Goal: Communication & Community: Ask a question

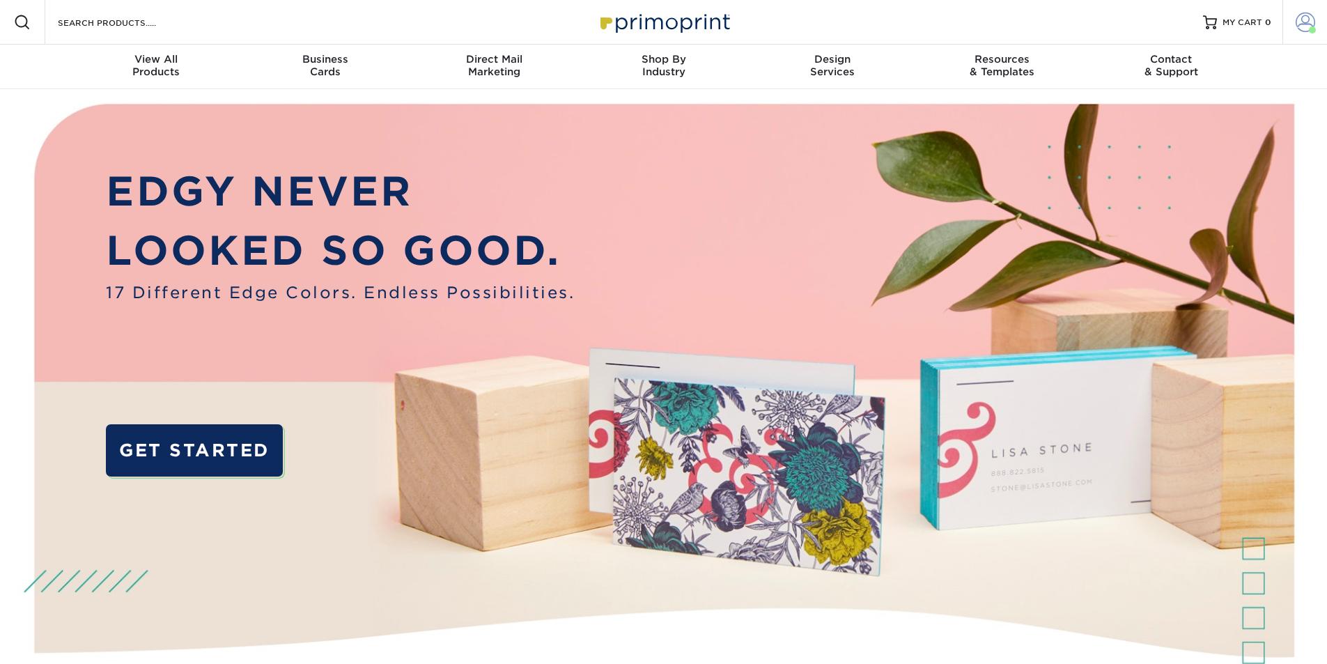
click at [1296, 20] on span at bounding box center [1306, 23] width 20 height 20
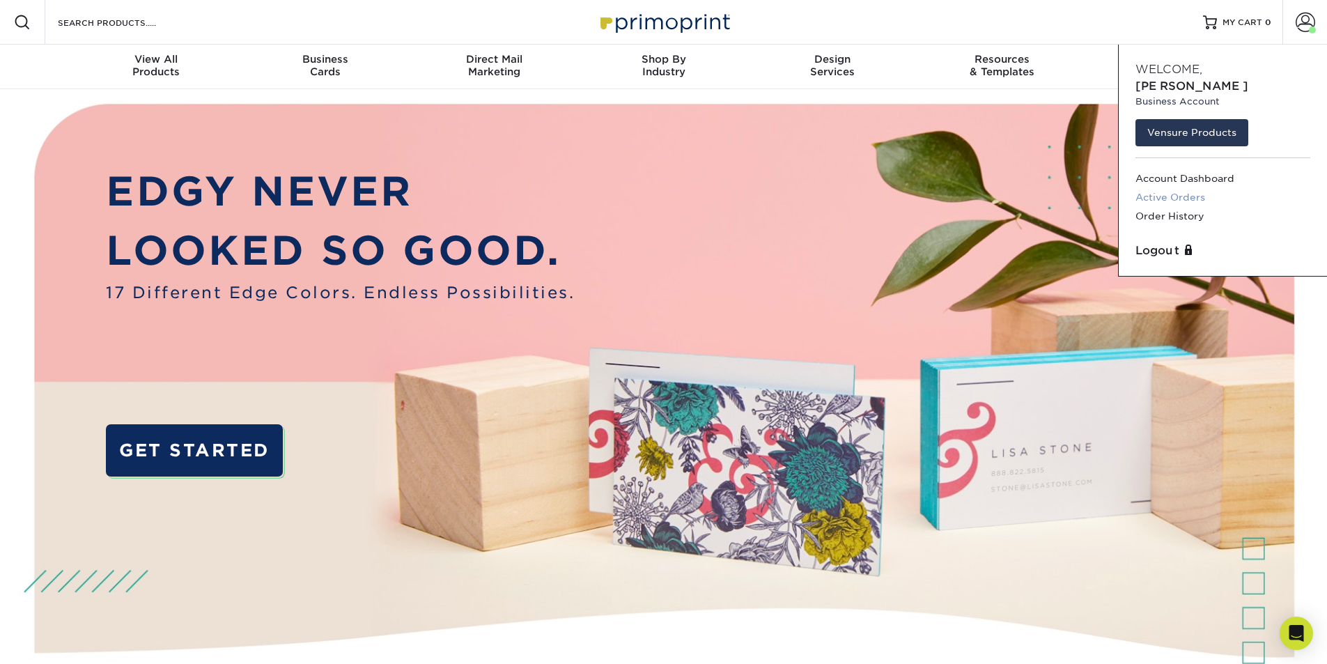
click at [1201, 188] on link "Active Orders" at bounding box center [1223, 197] width 175 height 19
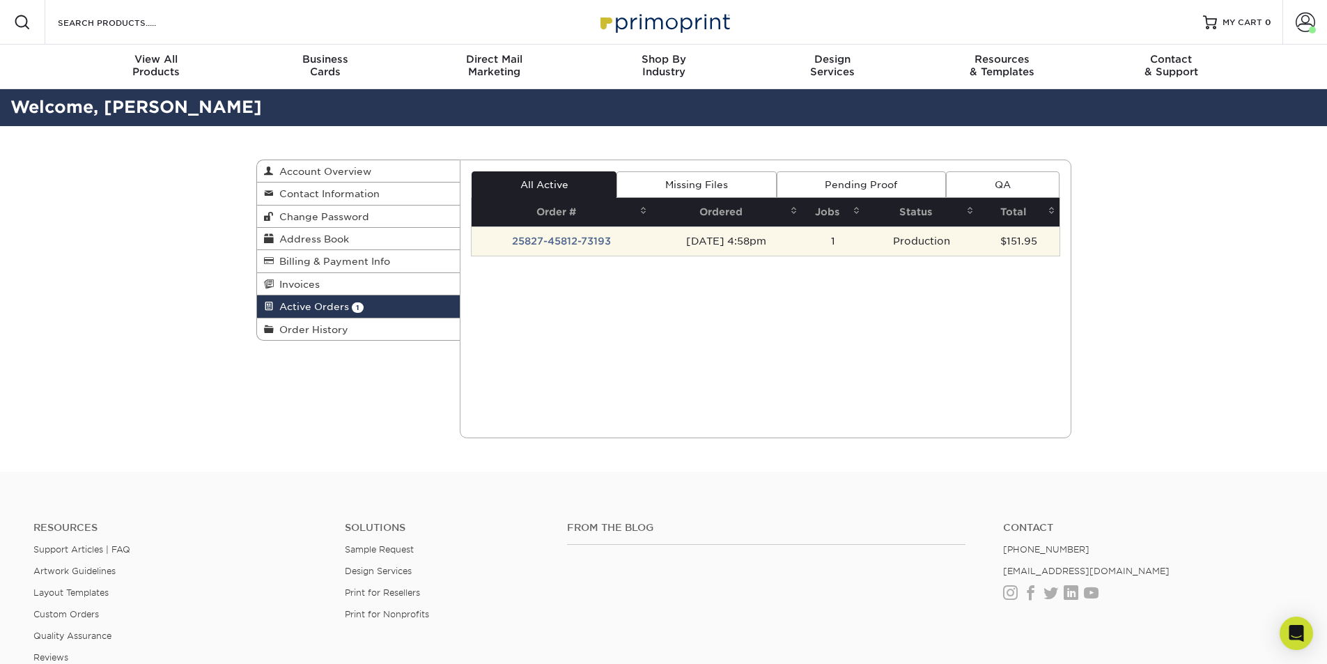
click at [571, 245] on td "25827-45812-73193" at bounding box center [562, 240] width 180 height 29
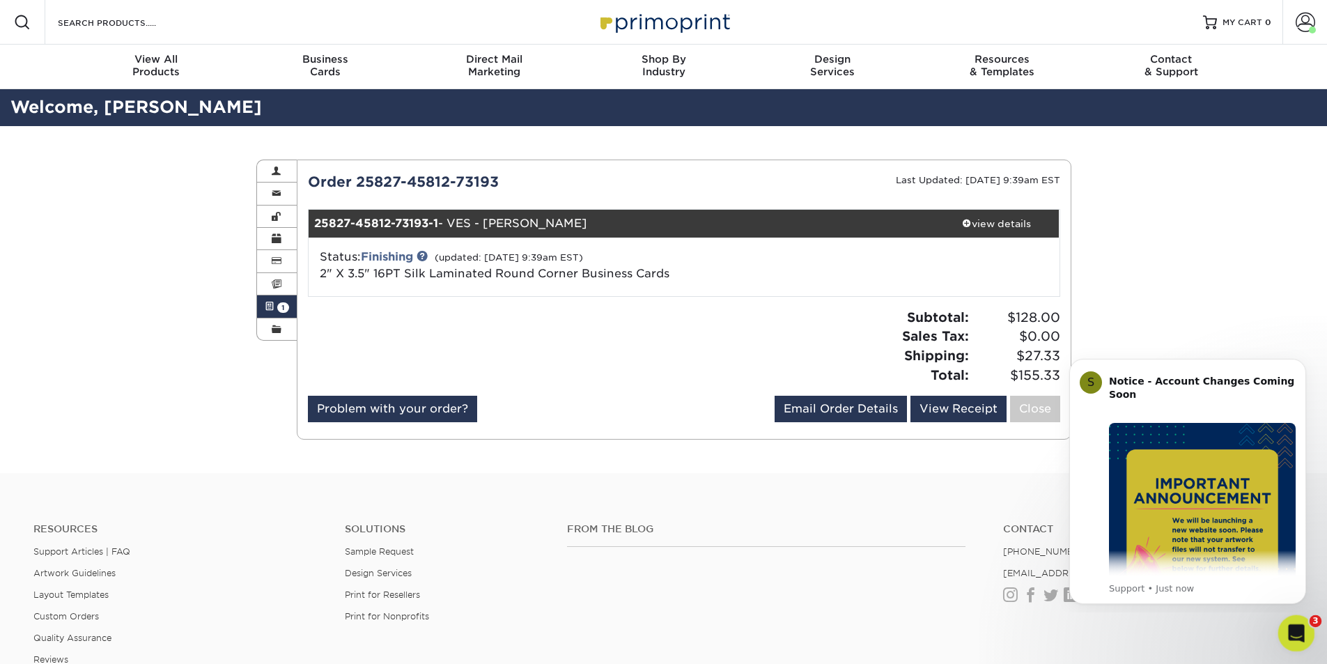
click at [1295, 629] on icon "Open Intercom Messenger" at bounding box center [1295, 631] width 10 height 11
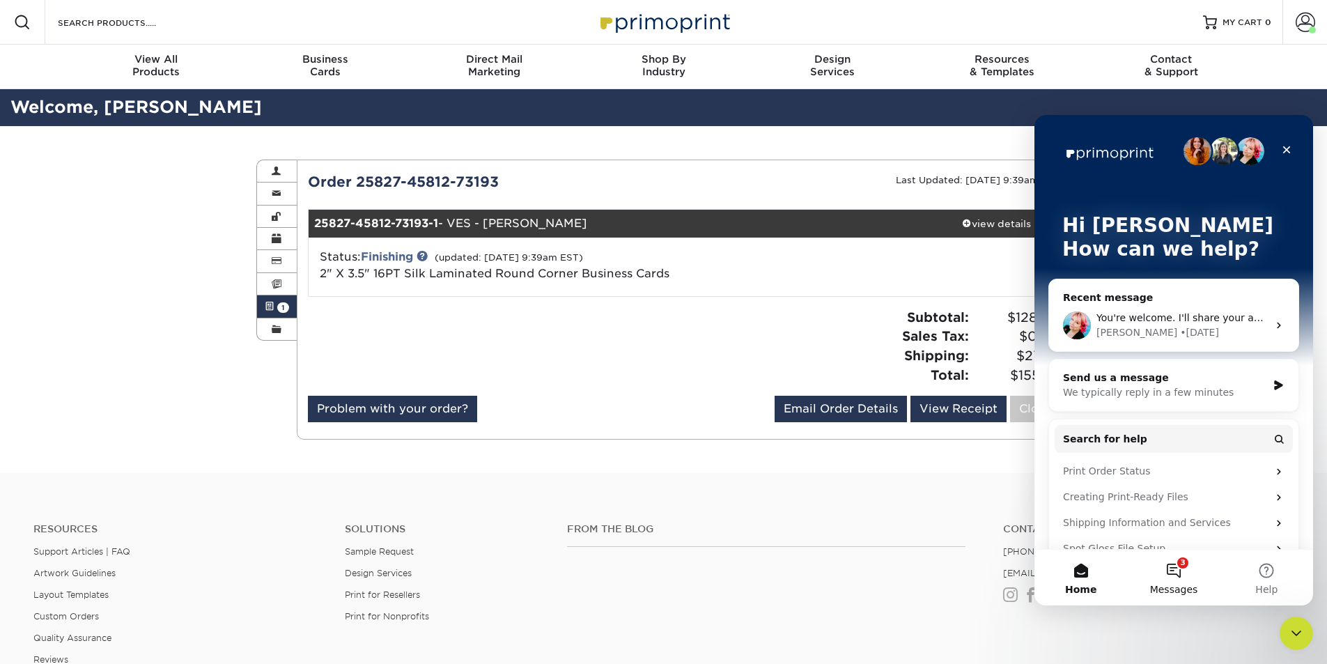
click at [1186, 579] on button "3 Messages" at bounding box center [1173, 578] width 93 height 56
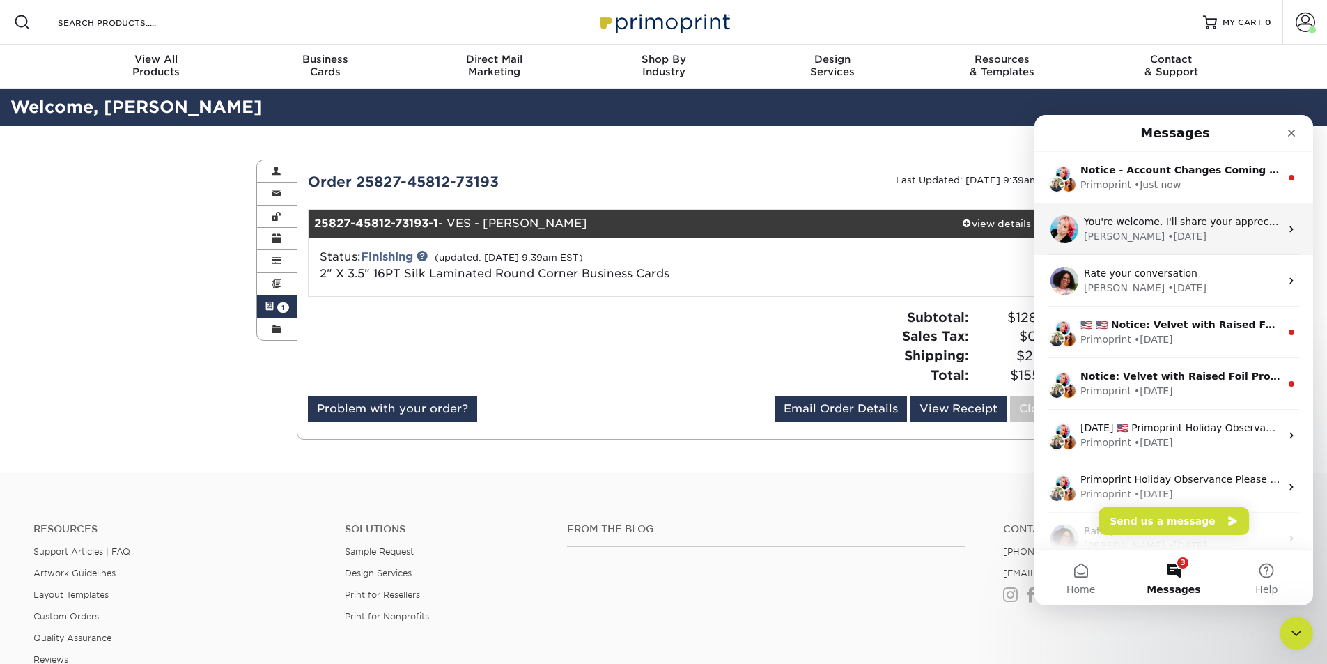
click at [1168, 232] on div "• [DATE]" at bounding box center [1187, 236] width 39 height 15
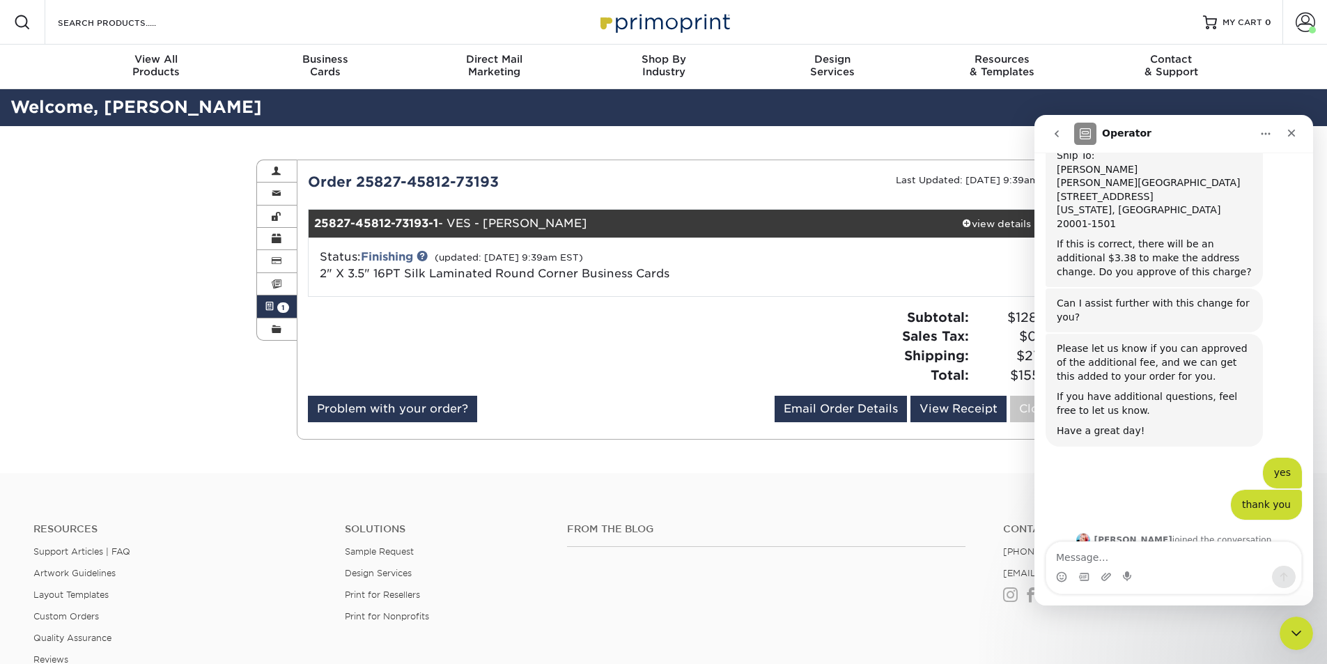
scroll to position [2055, 0]
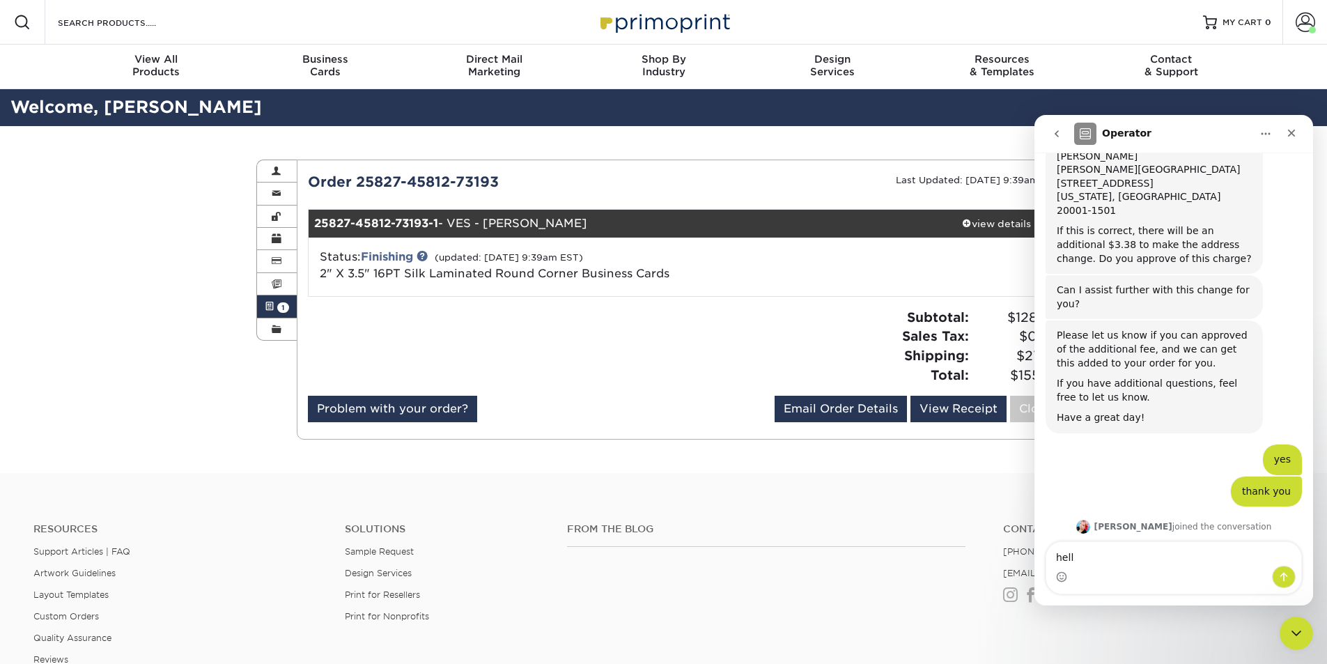
type textarea "hello"
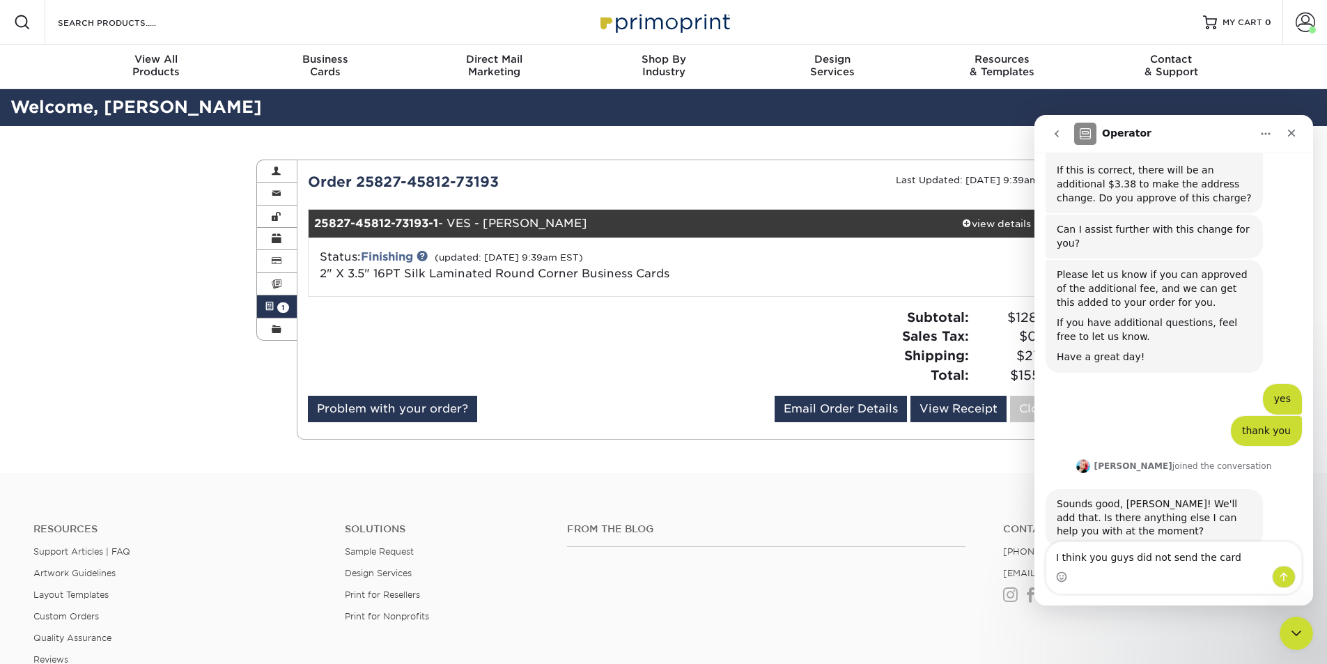
type textarea "I think you guys did not send the cards"
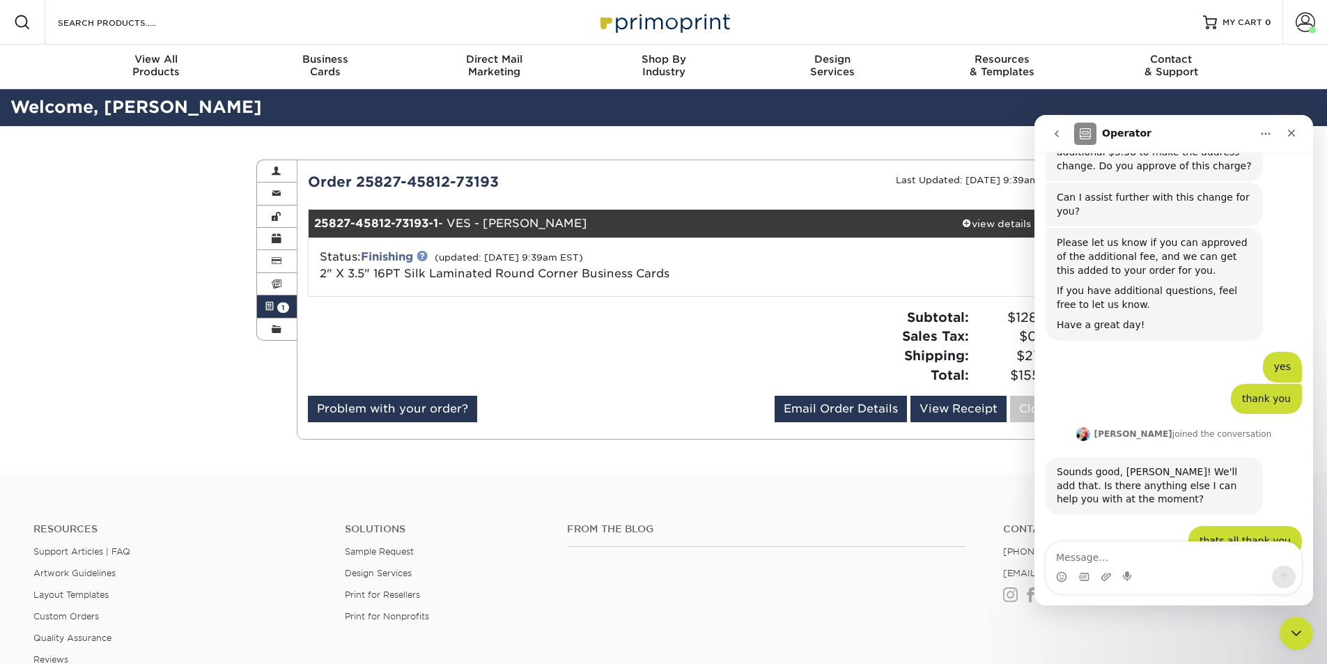
click at [428, 252] on link at bounding box center [422, 255] width 11 height 11
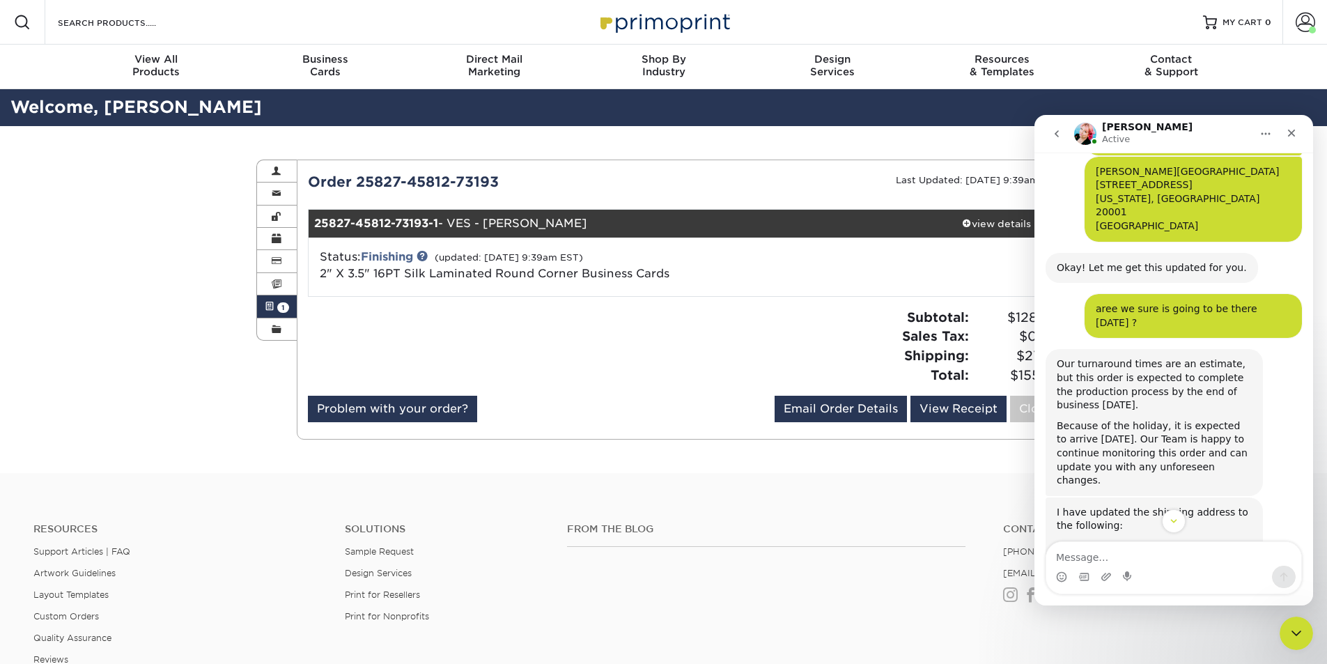
scroll to position [1644, 0]
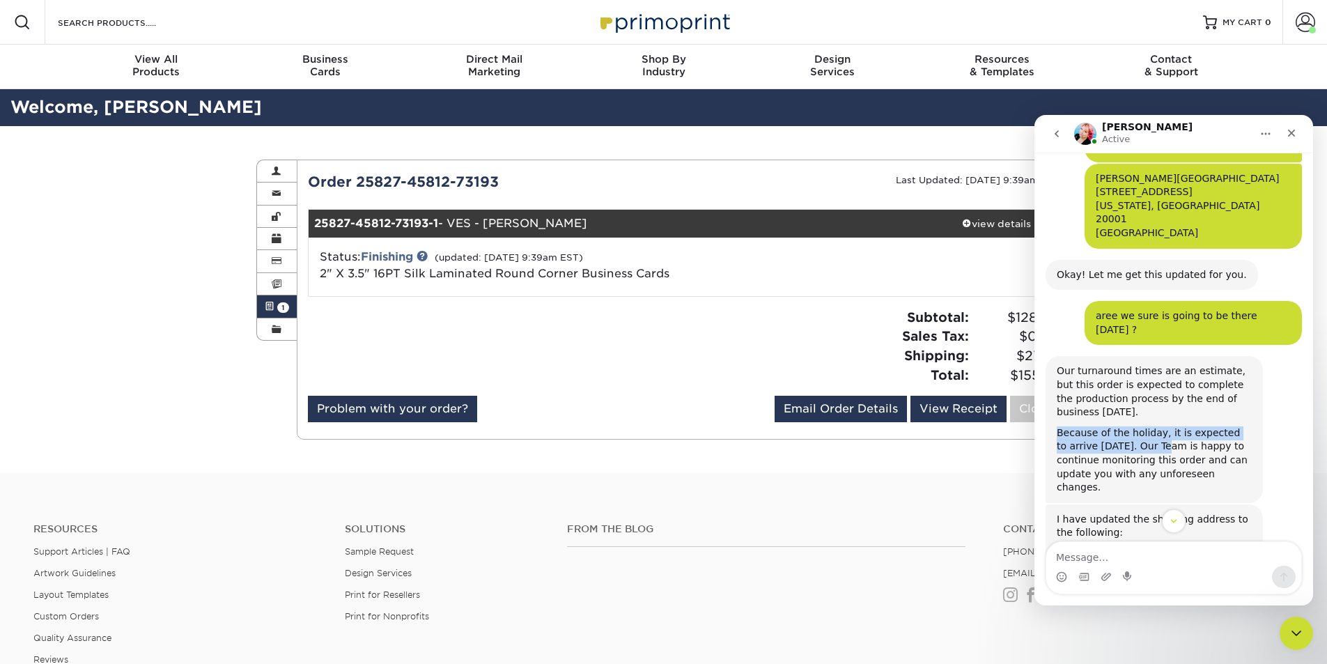
drag, startPoint x: 1051, startPoint y: 284, endPoint x: 1147, endPoint y: 295, distance: 96.9
click at [1147, 356] on div "Our turnaround times are an estimate, but this order is expected to complete th…" at bounding box center [1154, 429] width 217 height 146
copy div "Because of the holiday, it is expected to arrive [DATE]."
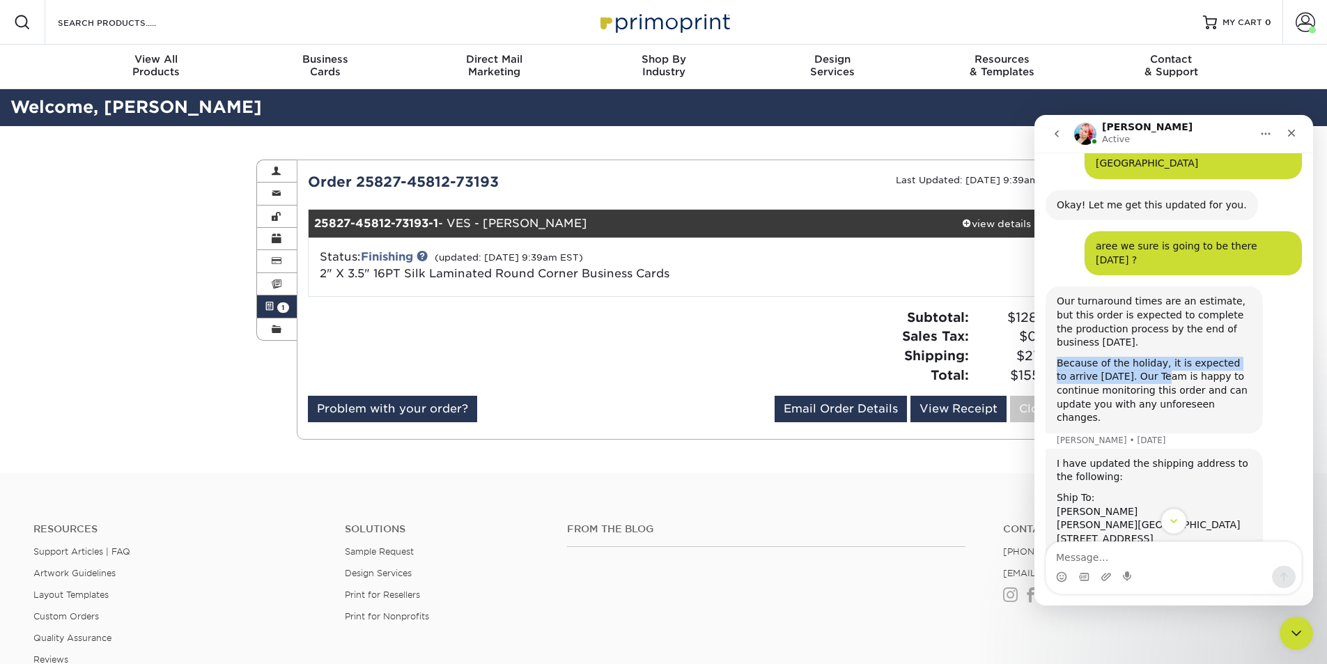
click at [1179, 522] on icon "Scroll to bottom" at bounding box center [1174, 521] width 13 height 13
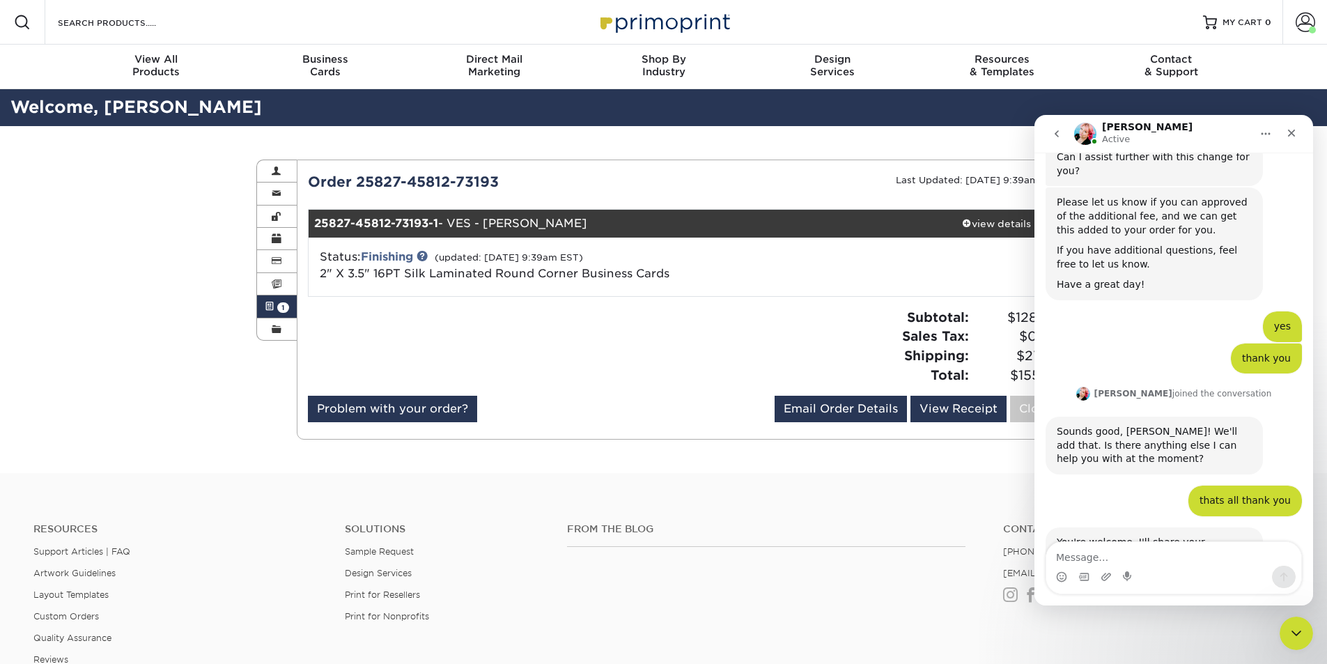
scroll to position [2215, 0]
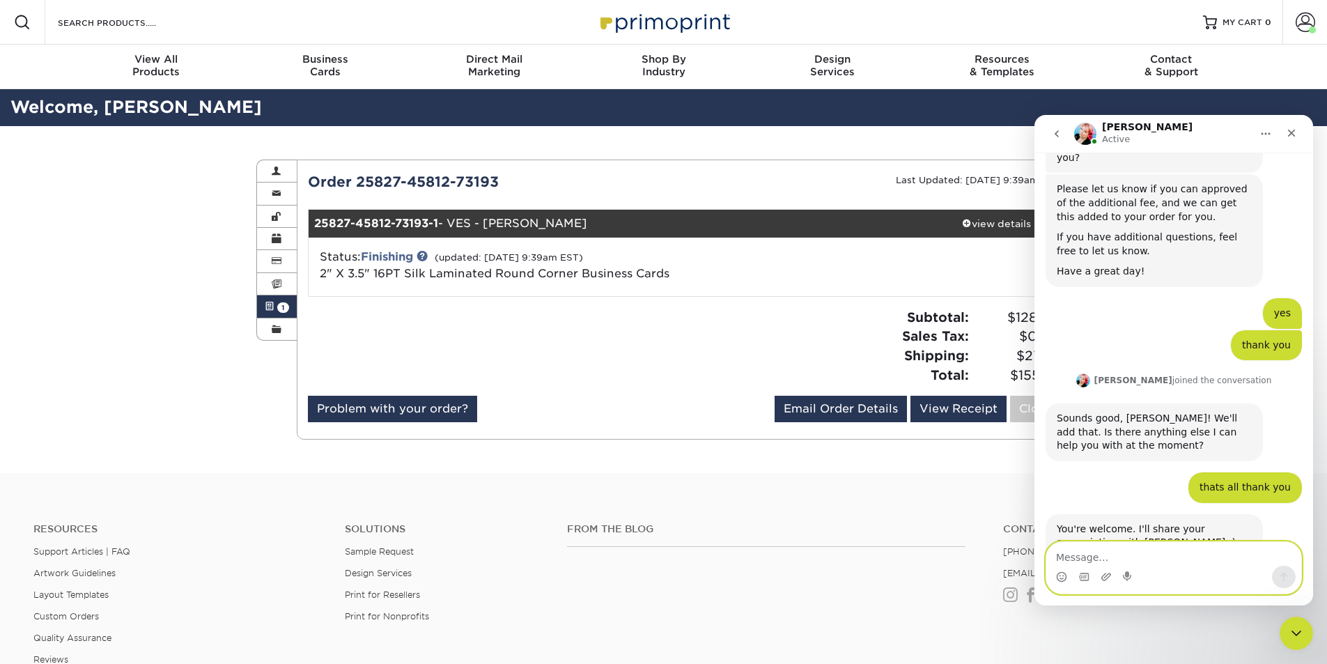
click at [1150, 552] on textarea "Message…" at bounding box center [1174, 554] width 255 height 24
paste textarea "Because of the holiday, it is expected to arrive [DATE]."
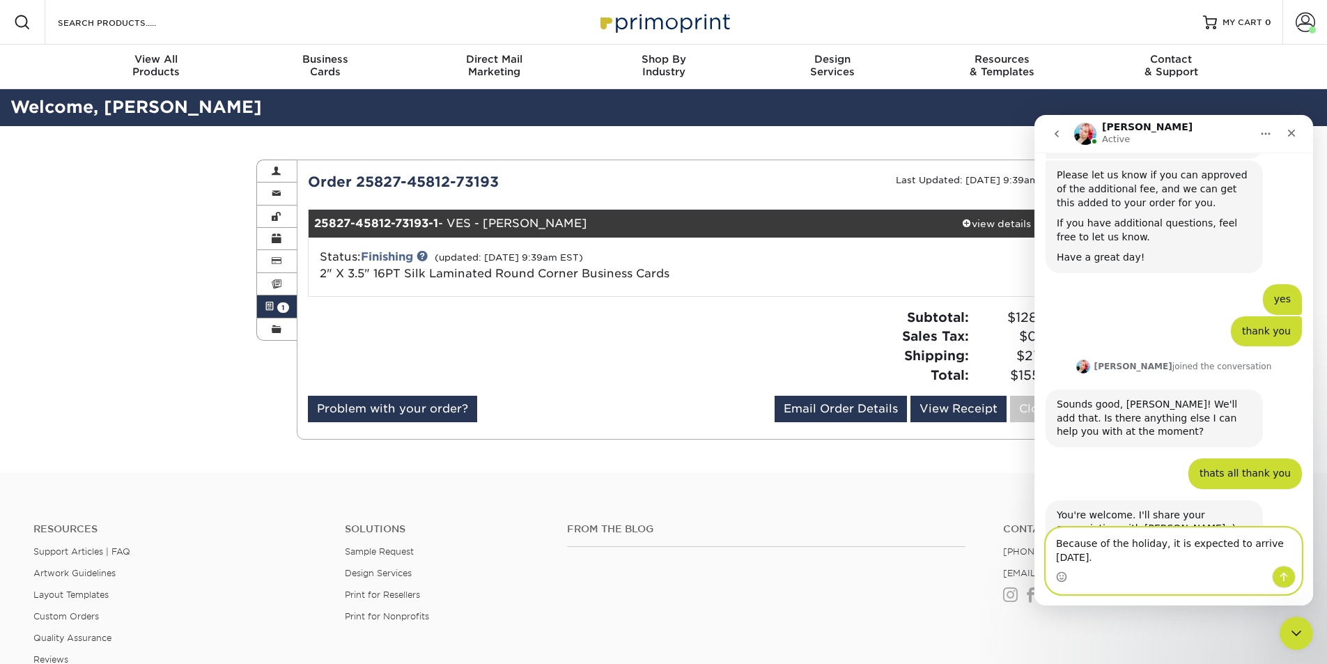
click at [1056, 544] on textarea "Because of the holiday, it is expected to arrive [DATE]." at bounding box center [1174, 547] width 255 height 38
type textarea "you said: Because of the holiday, it is expected to arrive [DATE]."
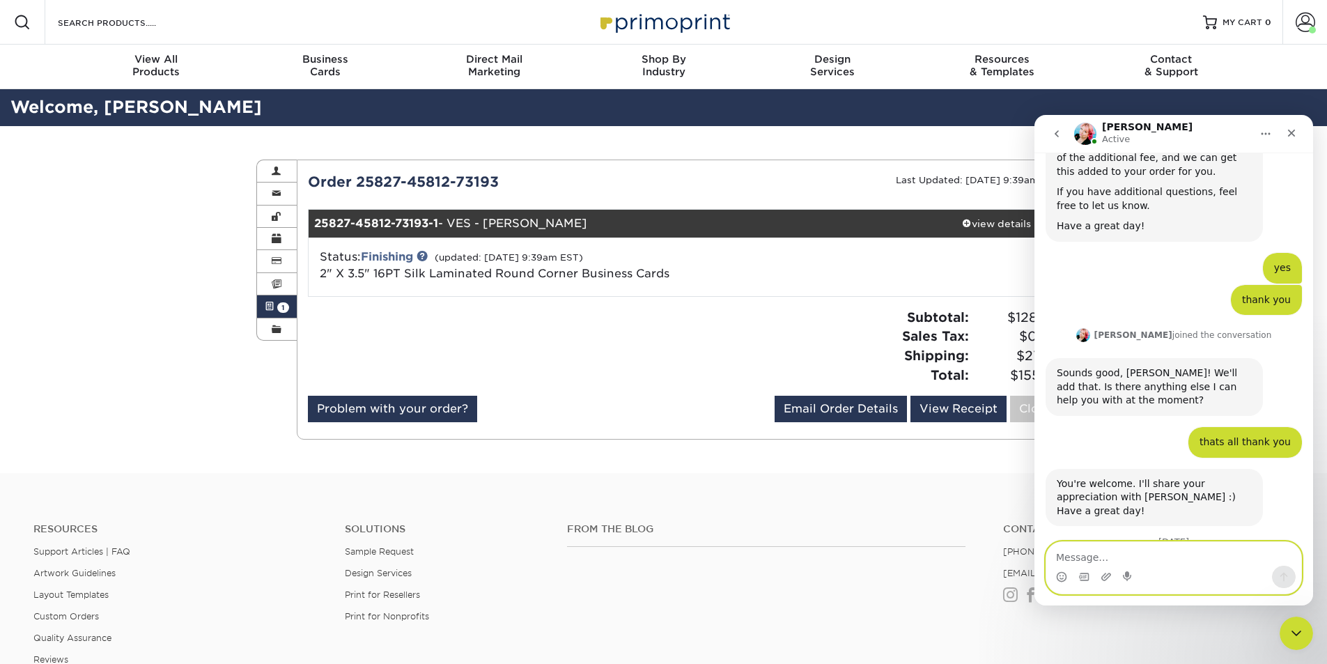
scroll to position [2299, 0]
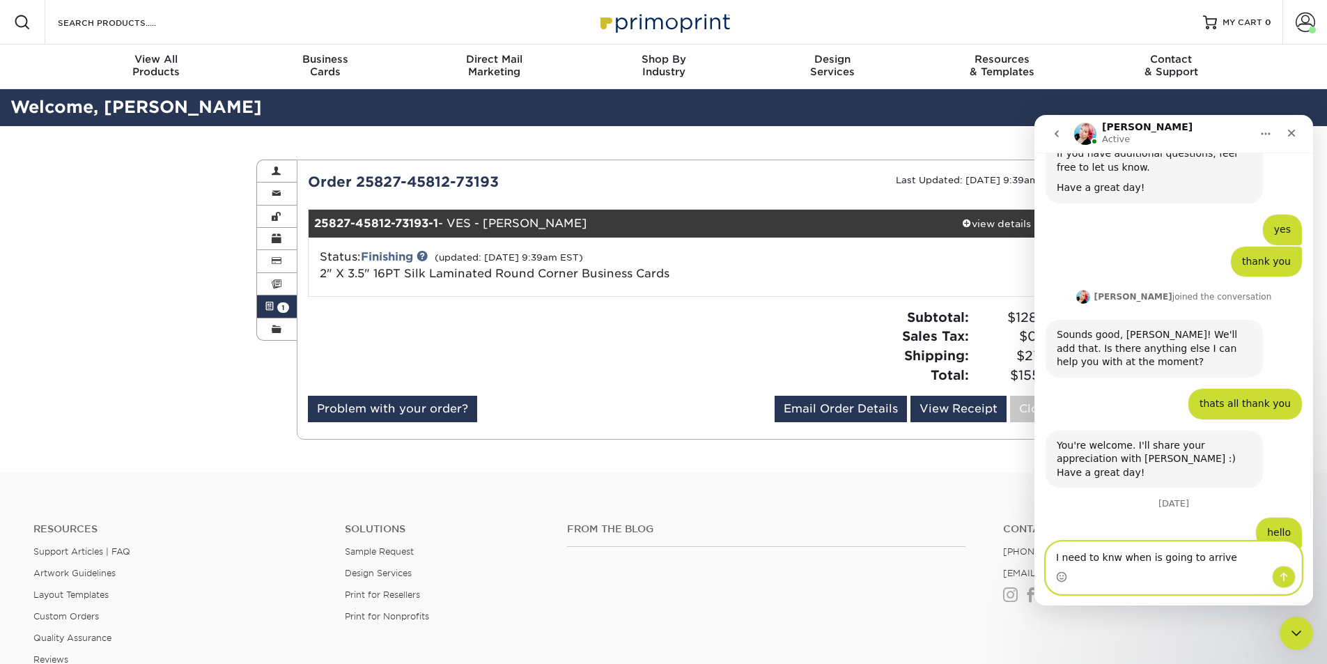
type textarea "I need to knw when is going to arrive"
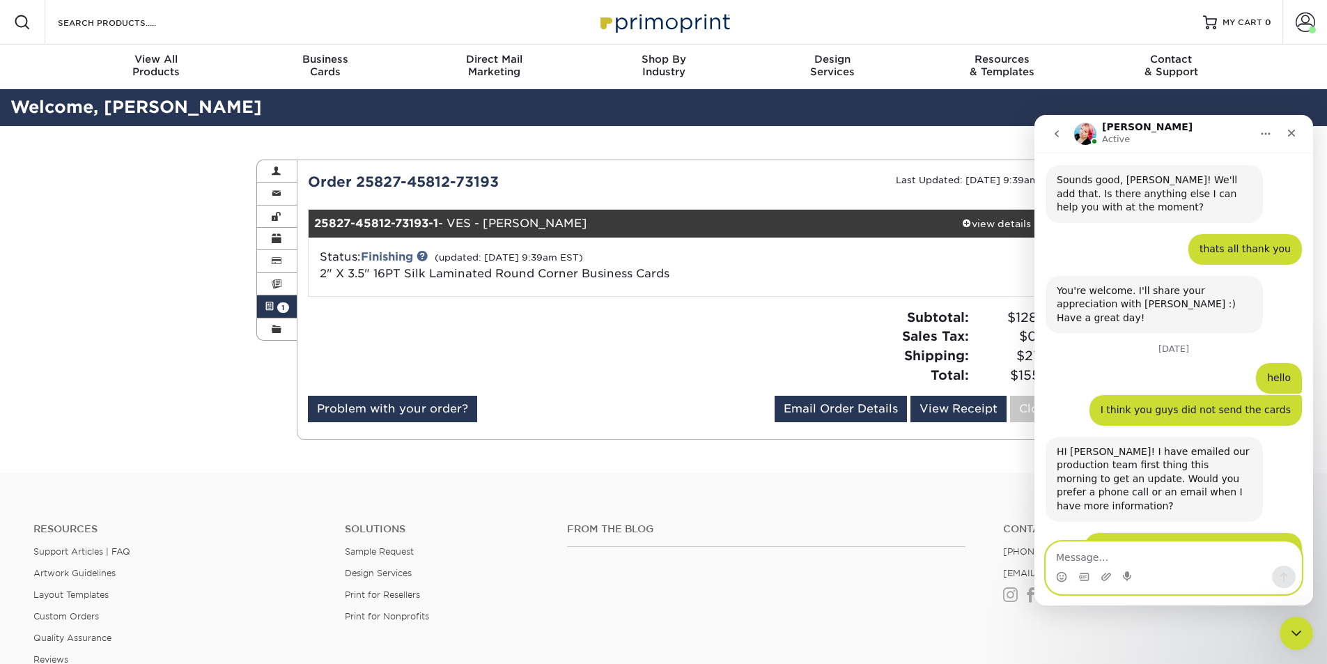
scroll to position [2490, 0]
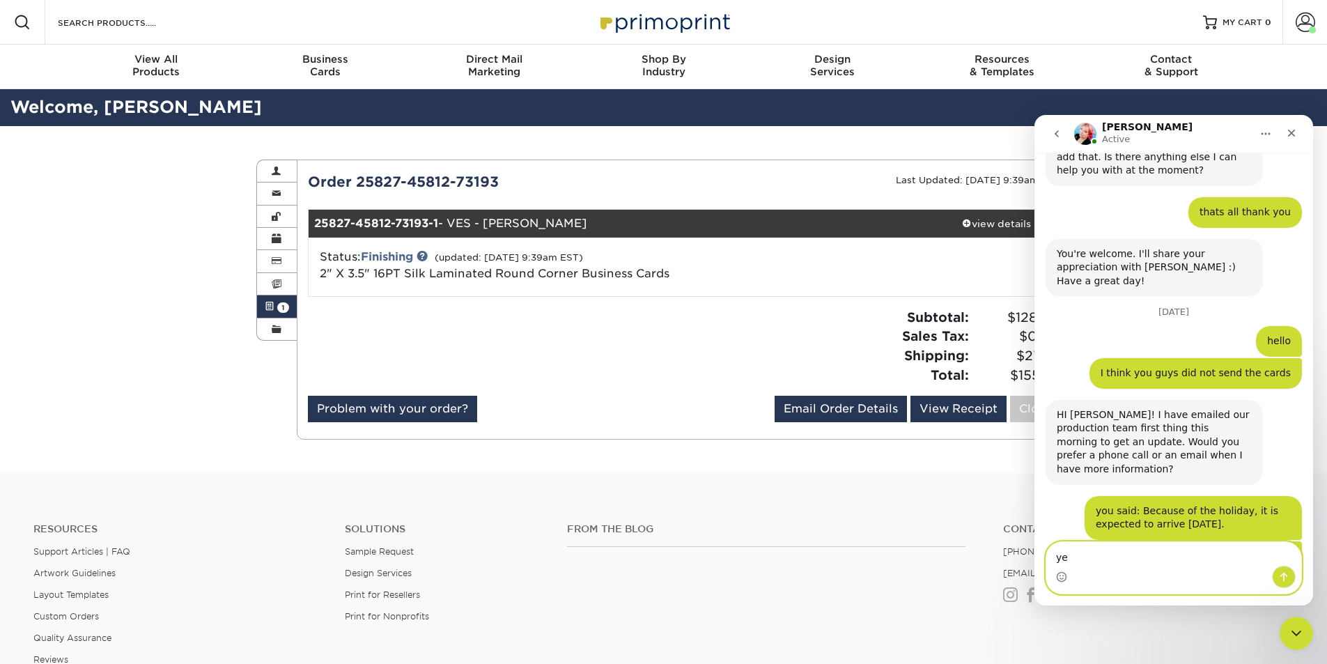
type textarea "yes"
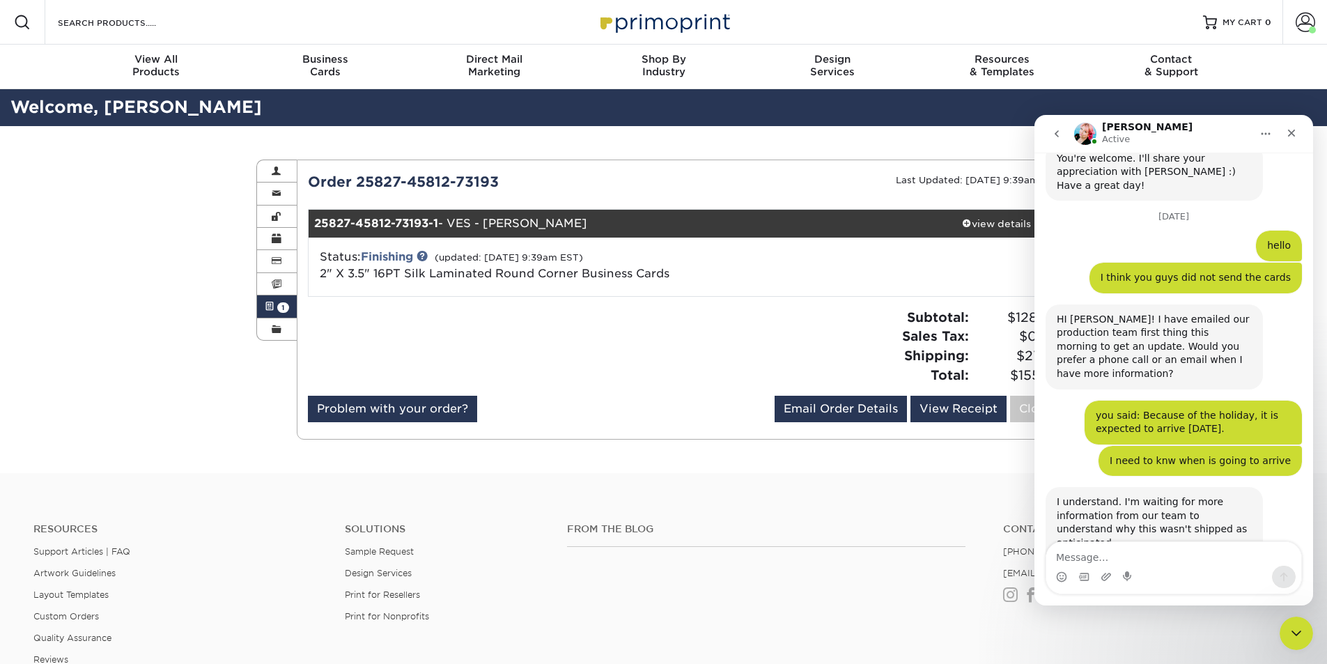
scroll to position [2614, 0]
